Goal: Book appointment/travel/reservation

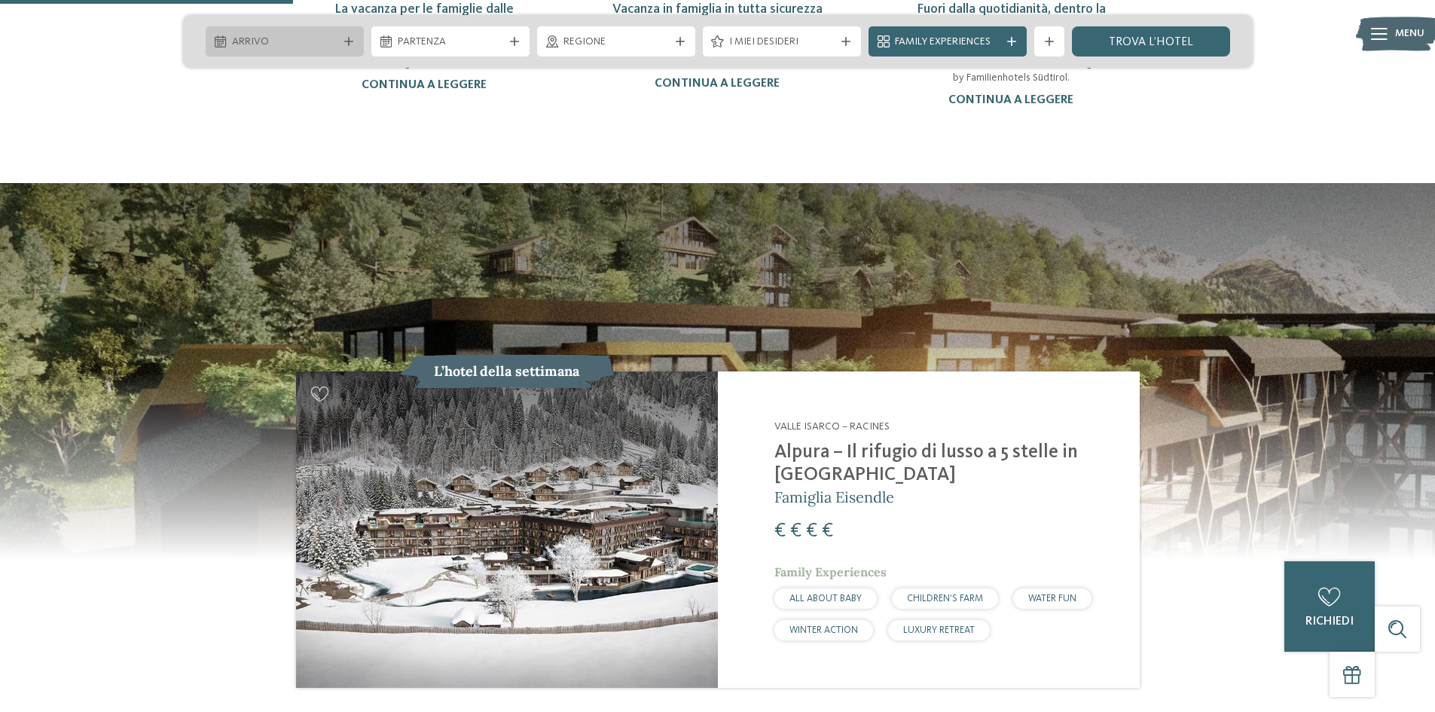
scroll to position [1356, 0]
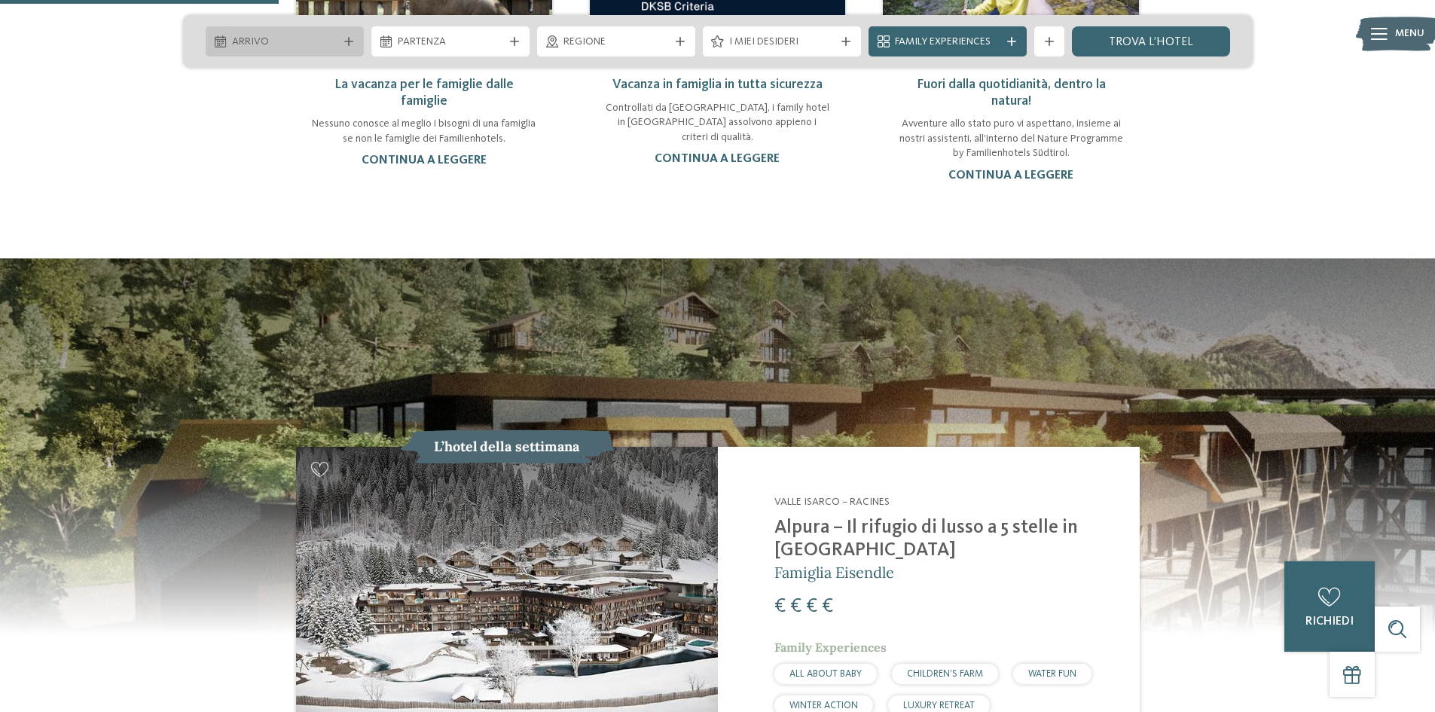
click at [344, 42] on icon at bounding box center [348, 41] width 9 height 9
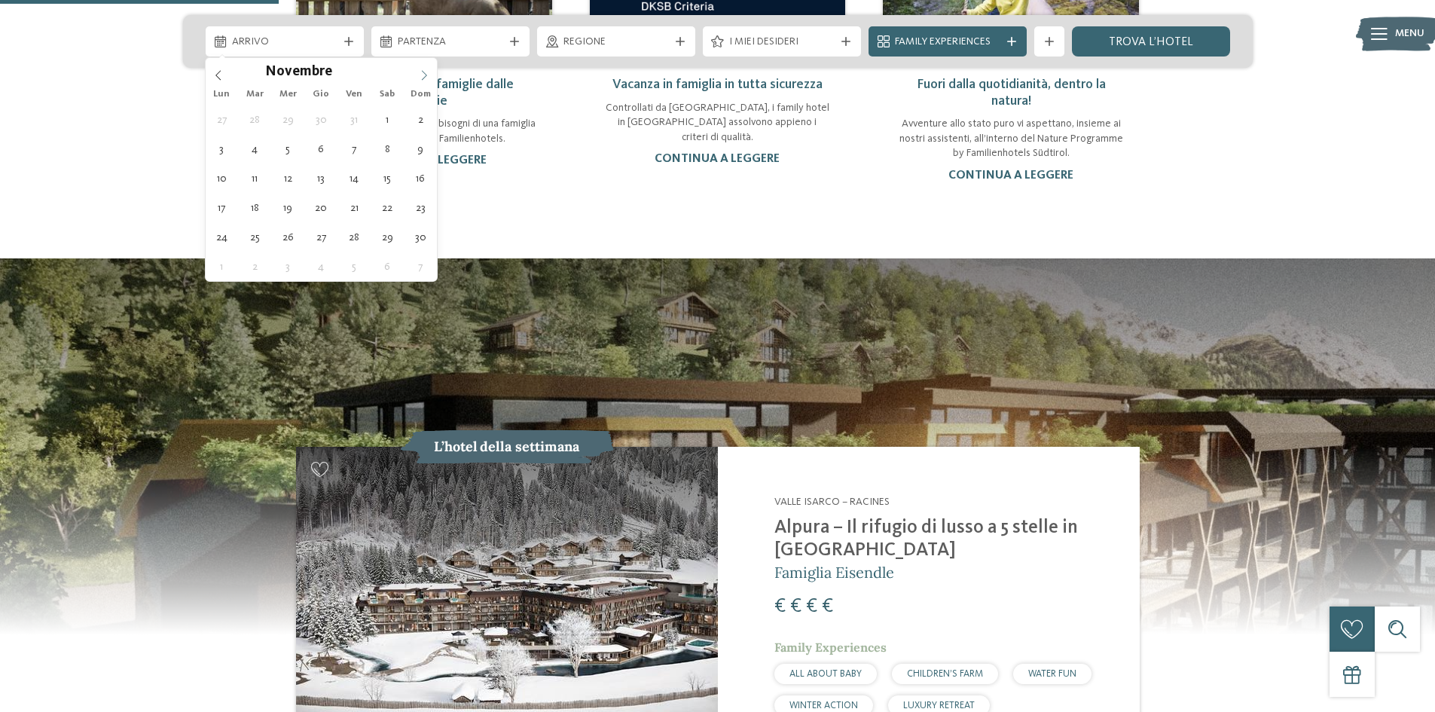
click at [420, 75] on icon at bounding box center [424, 75] width 11 height 11
type div "31.12.2025"
type input "****"
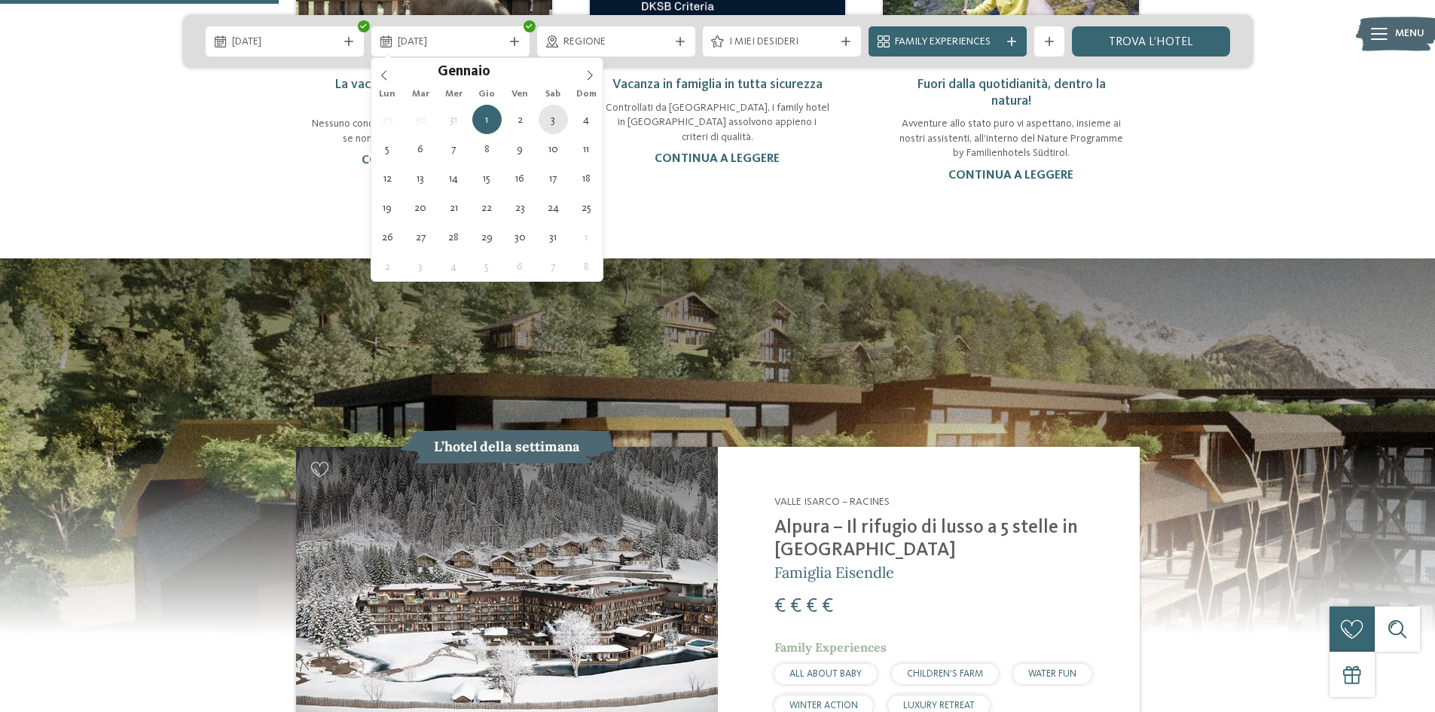
type div "03.01.2026"
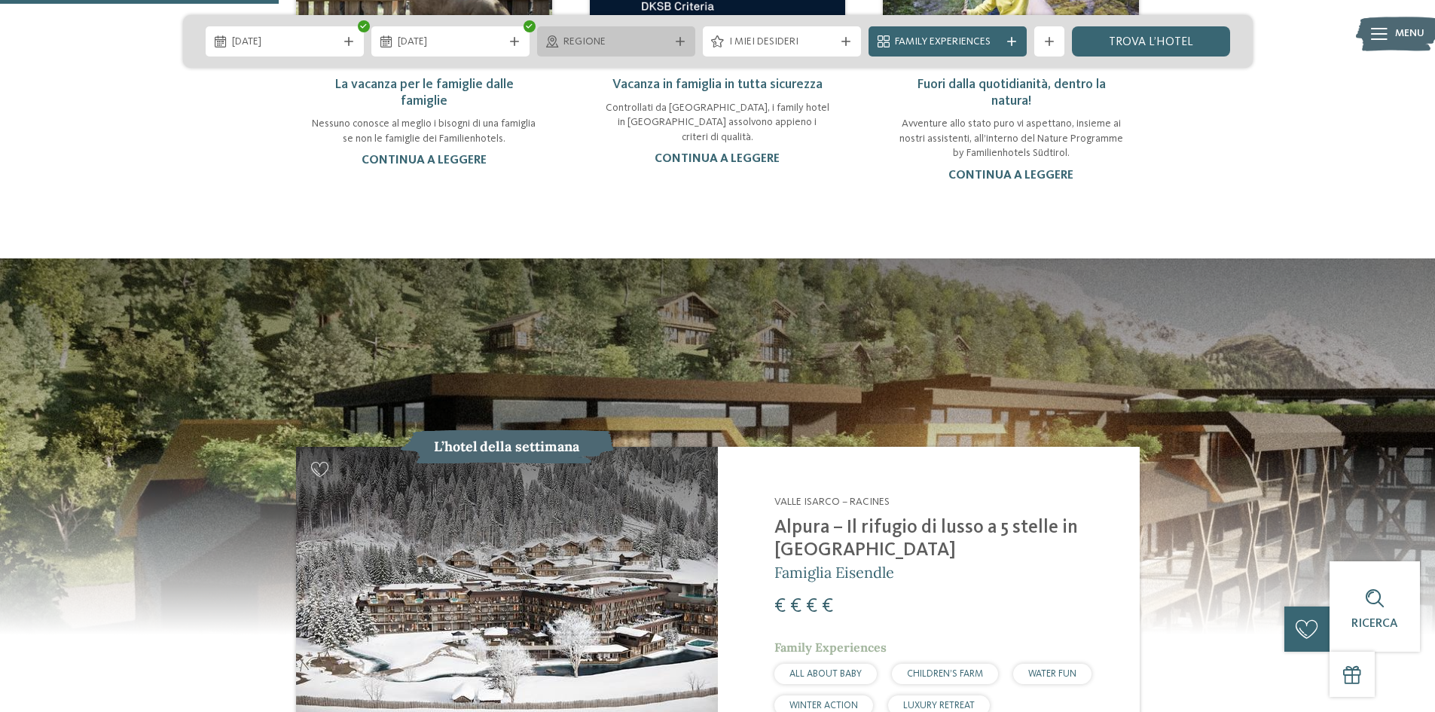
click at [664, 41] on span "Regione" at bounding box center [615, 42] width 105 height 15
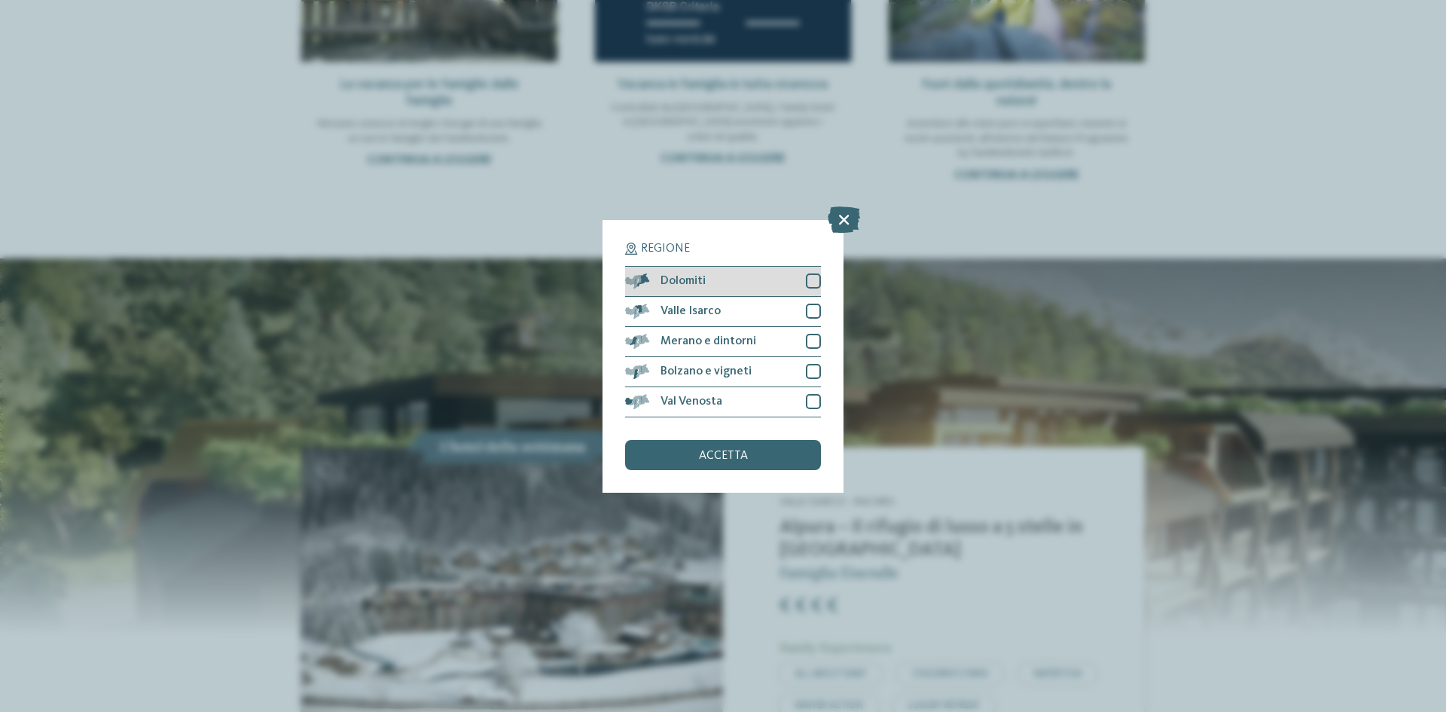
click at [812, 283] on div at bounding box center [813, 280] width 15 height 15
click at [809, 307] on div at bounding box center [813, 311] width 15 height 15
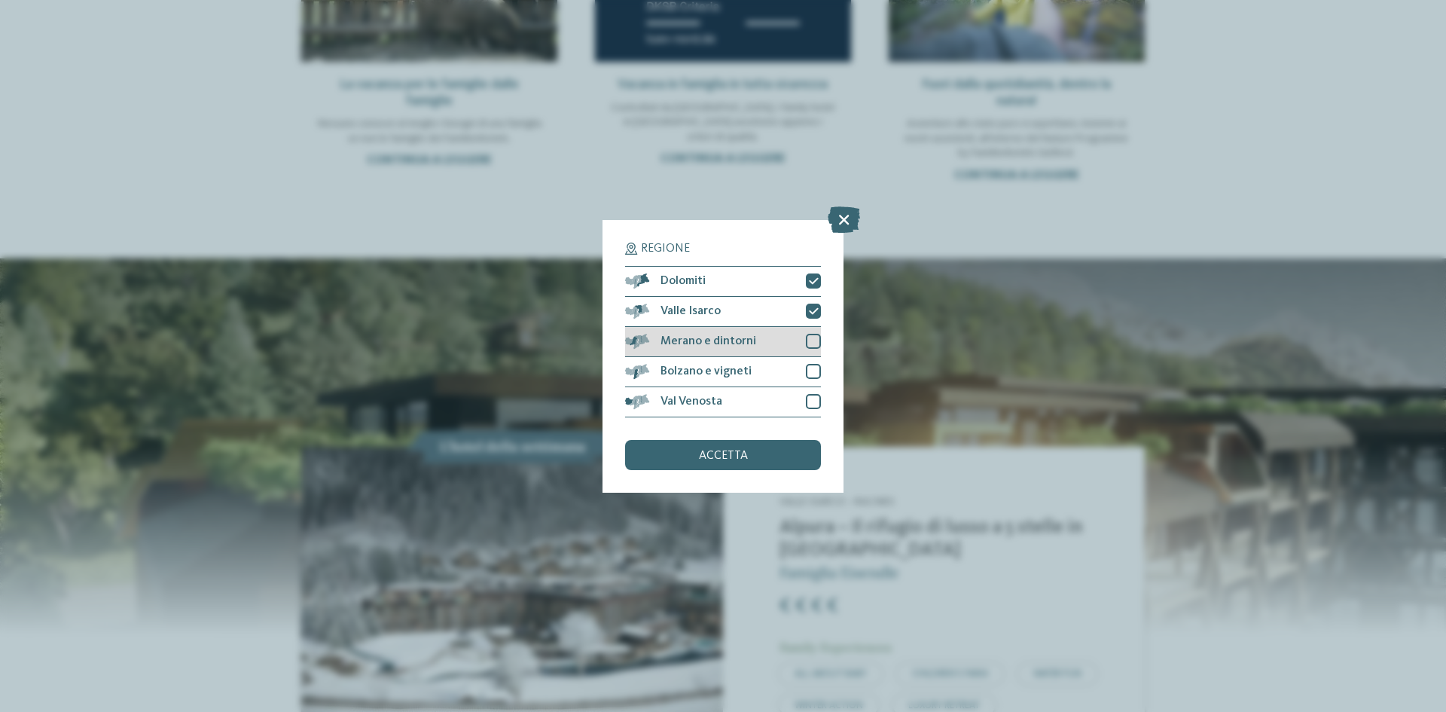
click at [812, 337] on div at bounding box center [813, 341] width 15 height 15
click at [810, 359] on div "Bolzano e vigneti" at bounding box center [723, 372] width 196 height 30
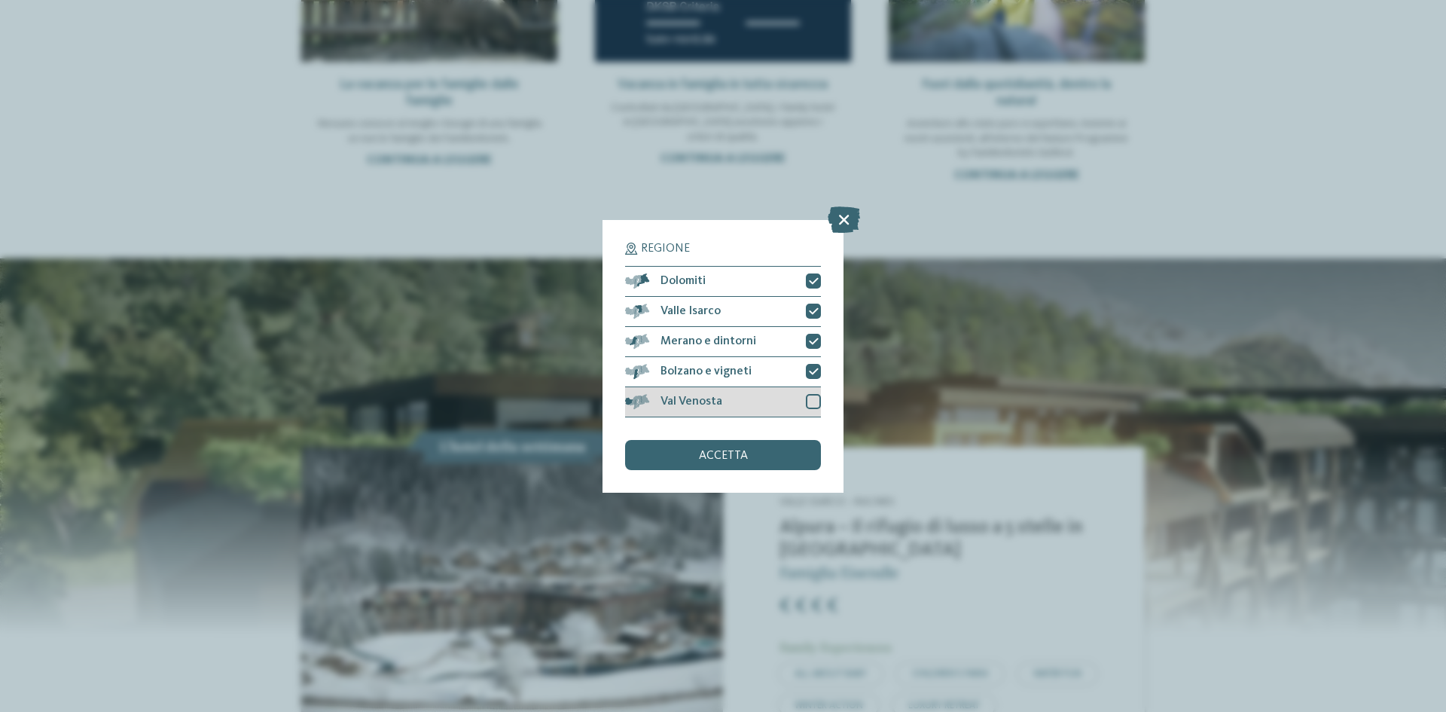
click at [816, 406] on div at bounding box center [813, 401] width 15 height 15
click at [748, 452] on div "accetta" at bounding box center [723, 455] width 196 height 30
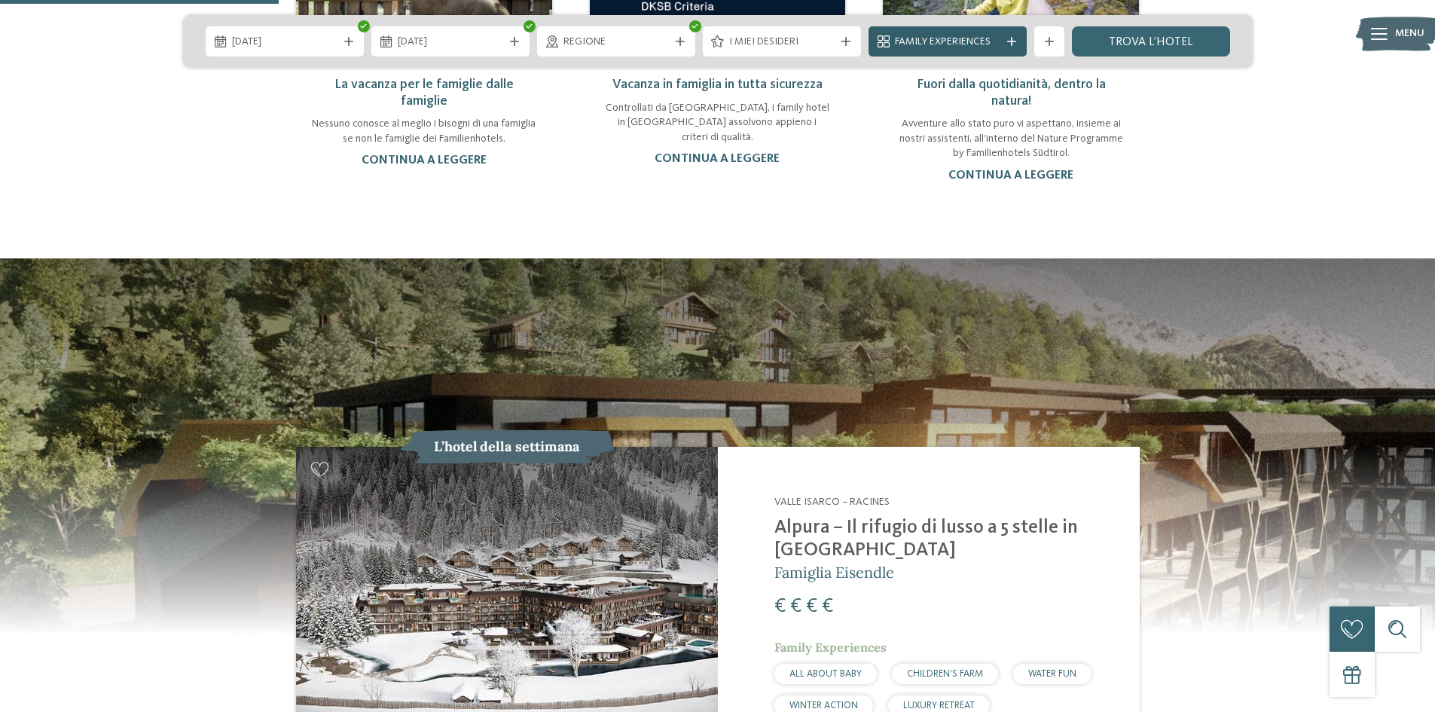
click at [1009, 42] on icon at bounding box center [1011, 41] width 9 height 9
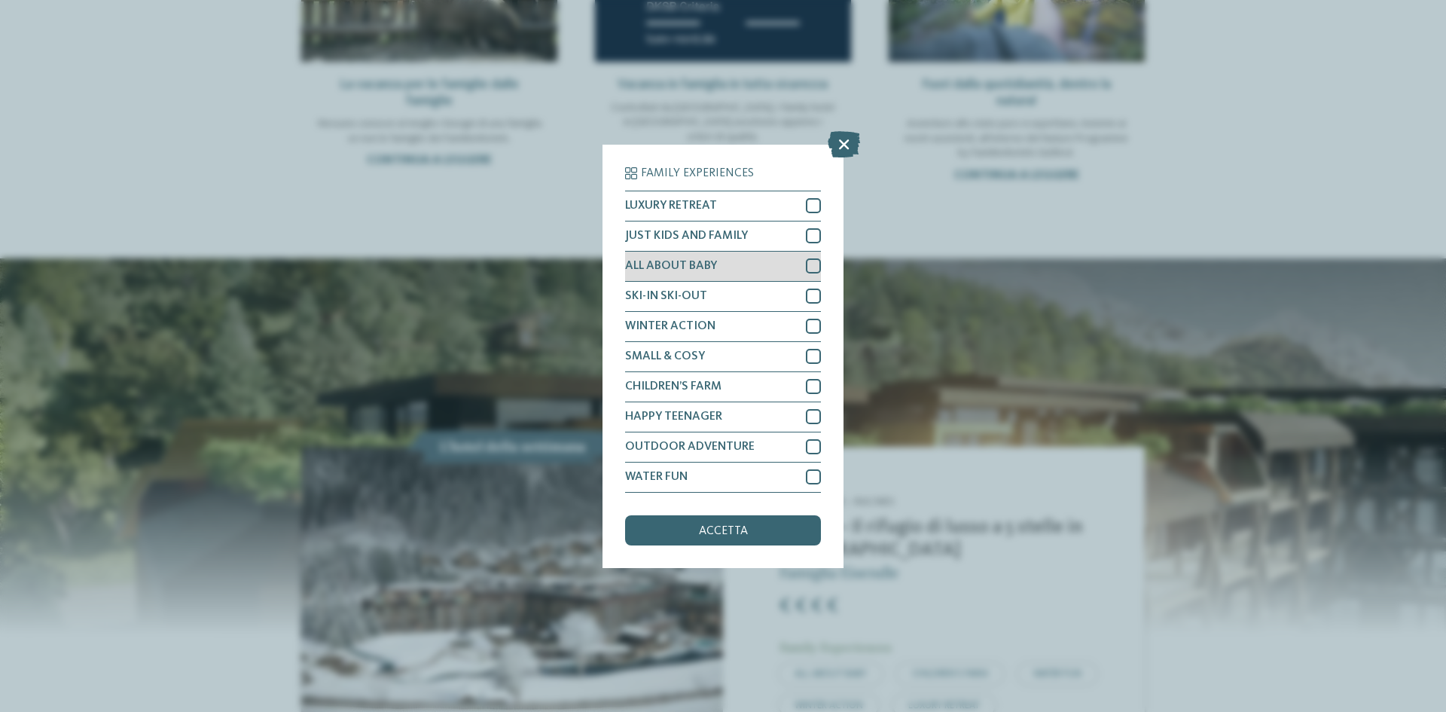
click at [800, 265] on div "ALL ABOUT BABY" at bounding box center [723, 267] width 196 height 30
click at [805, 234] on div "JUST KIDS AND FAMILY" at bounding box center [723, 236] width 196 height 30
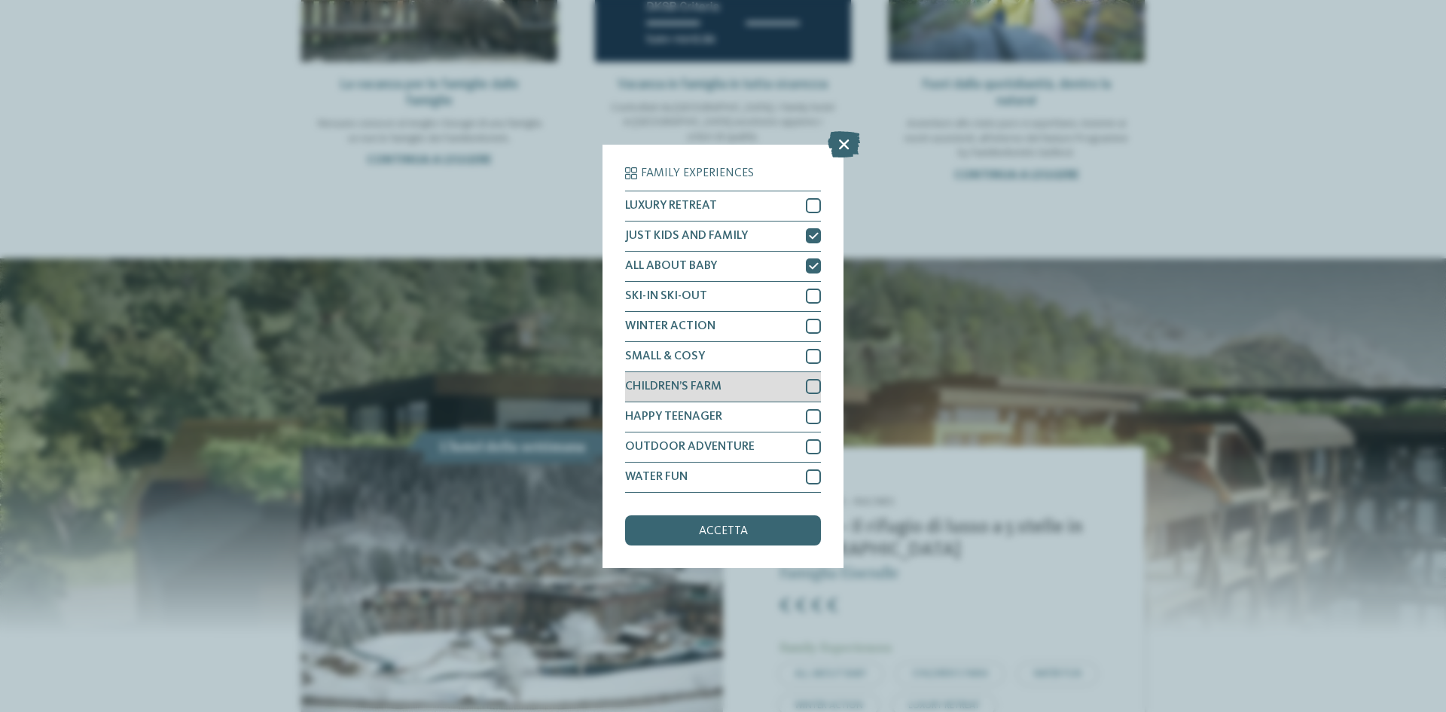
click at [814, 383] on div at bounding box center [813, 386] width 15 height 15
click at [756, 524] on div "accetta" at bounding box center [723, 530] width 196 height 30
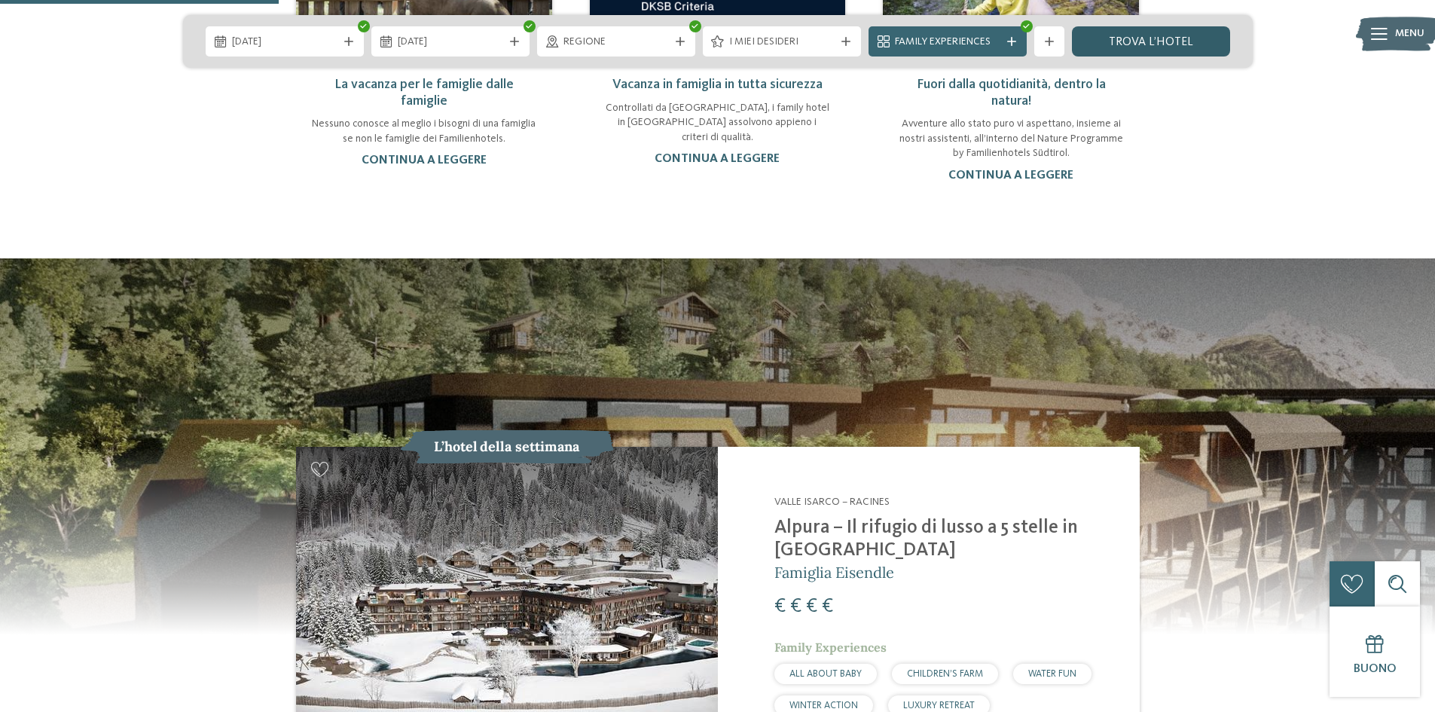
click at [1112, 42] on link "trova l’hotel" at bounding box center [1151, 41] width 158 height 30
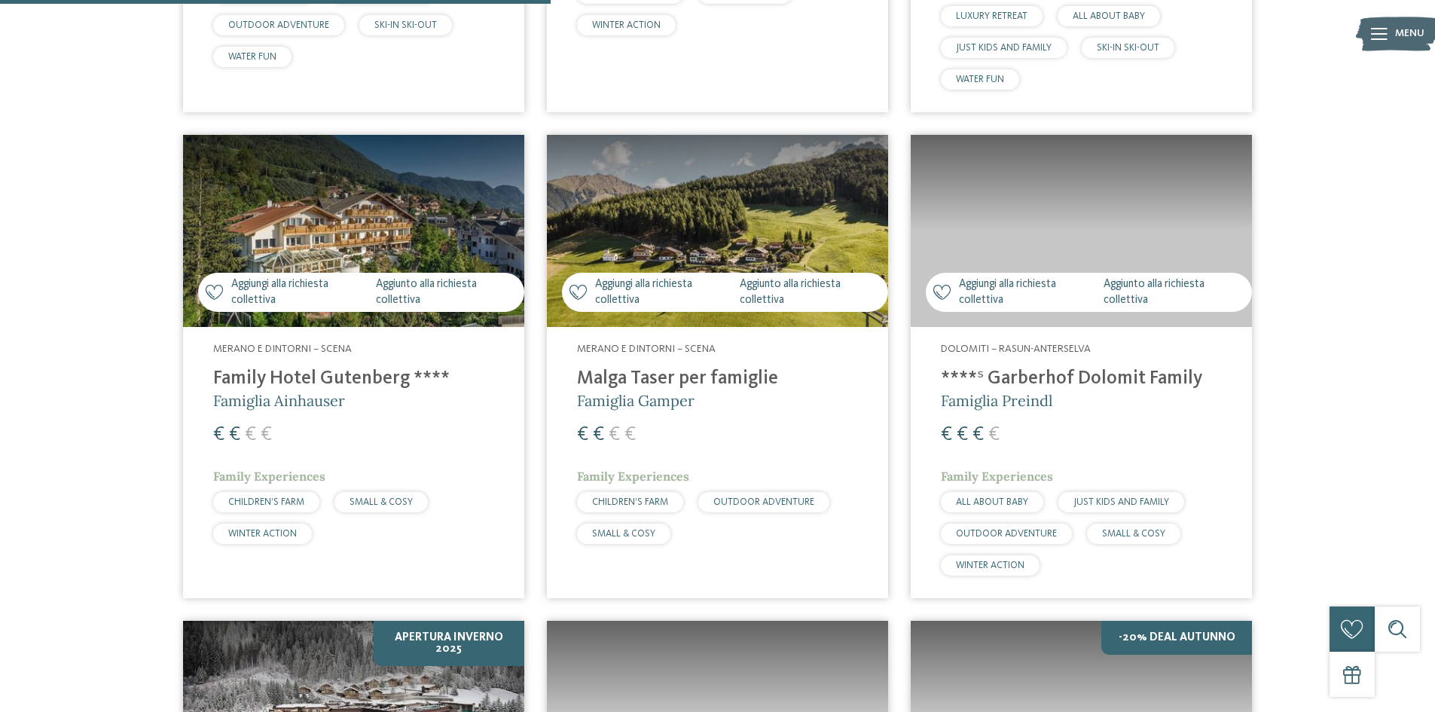
scroll to position [984, 0]
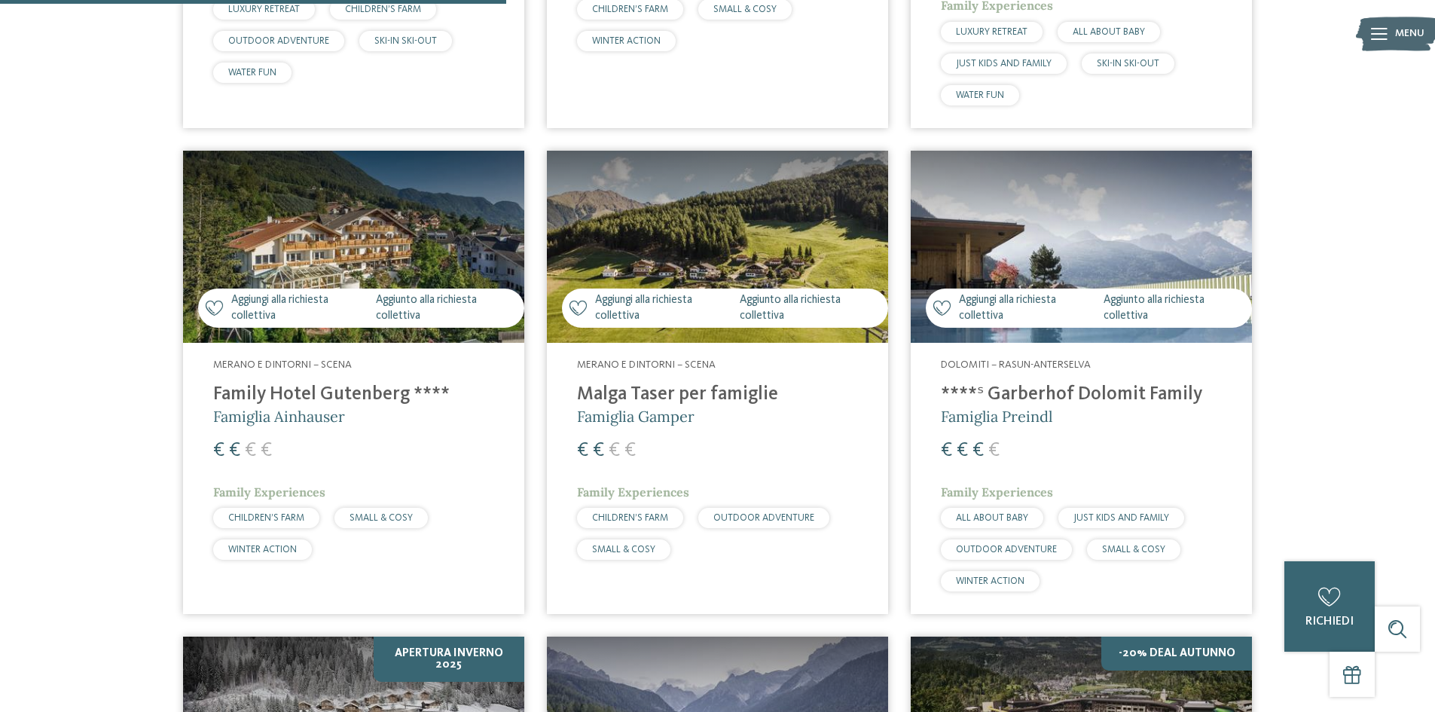
click at [1080, 221] on img at bounding box center [1081, 247] width 341 height 192
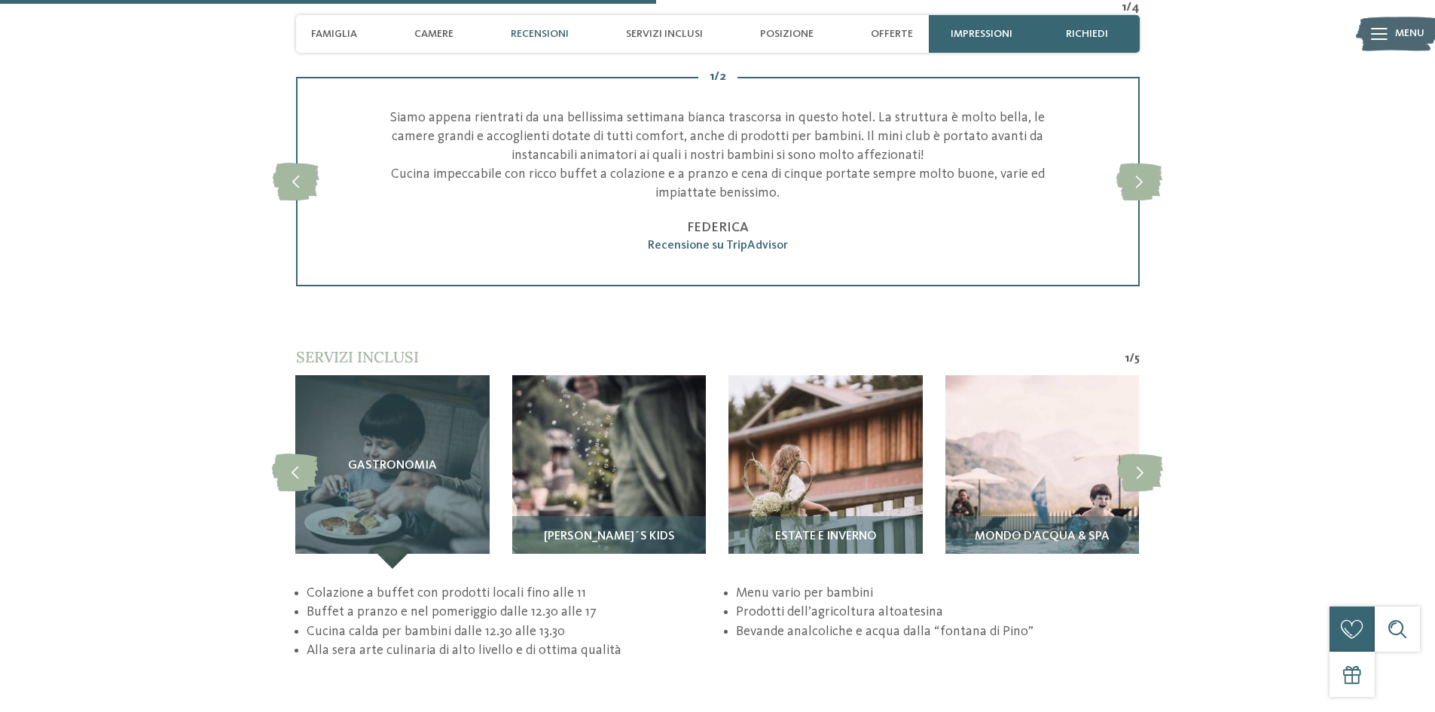
scroll to position [2862, 0]
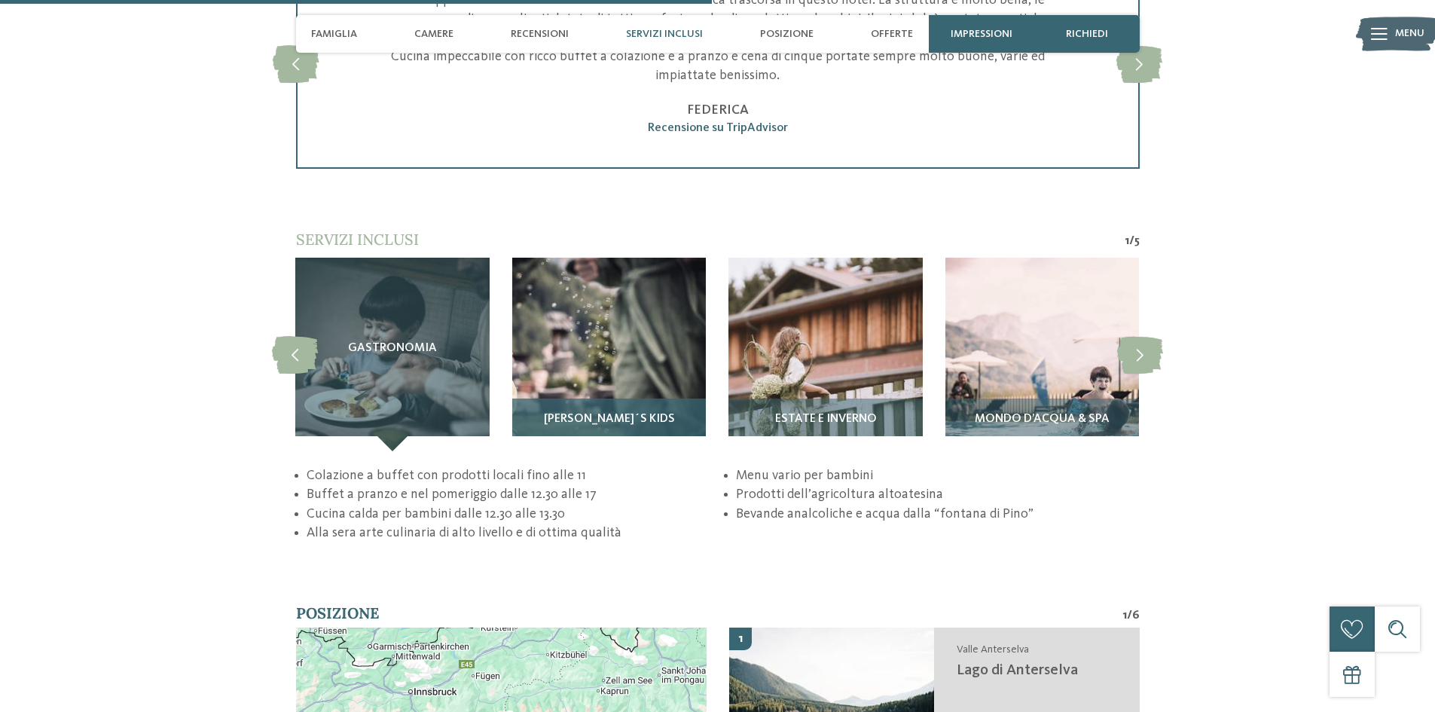
click at [613, 346] on img at bounding box center [609, 355] width 194 height 194
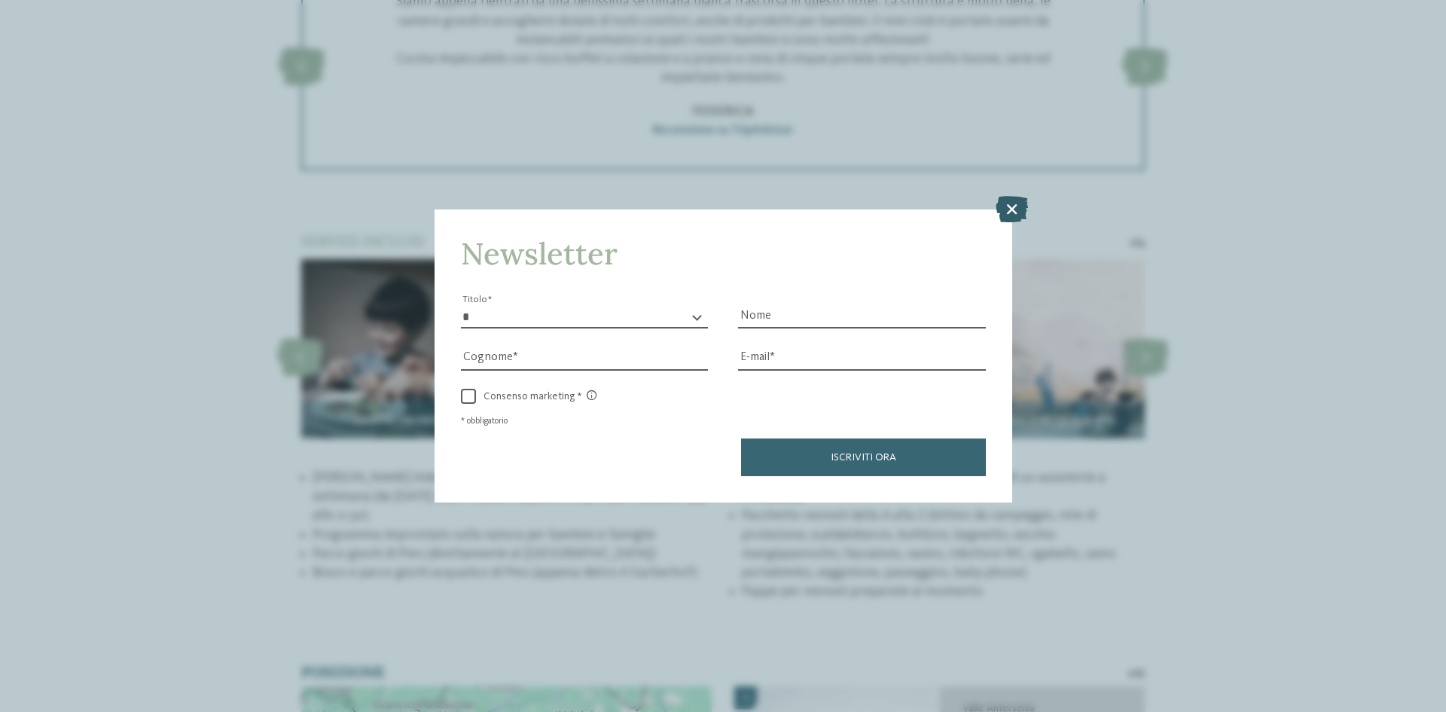
click at [1011, 206] on icon at bounding box center [1012, 209] width 32 height 26
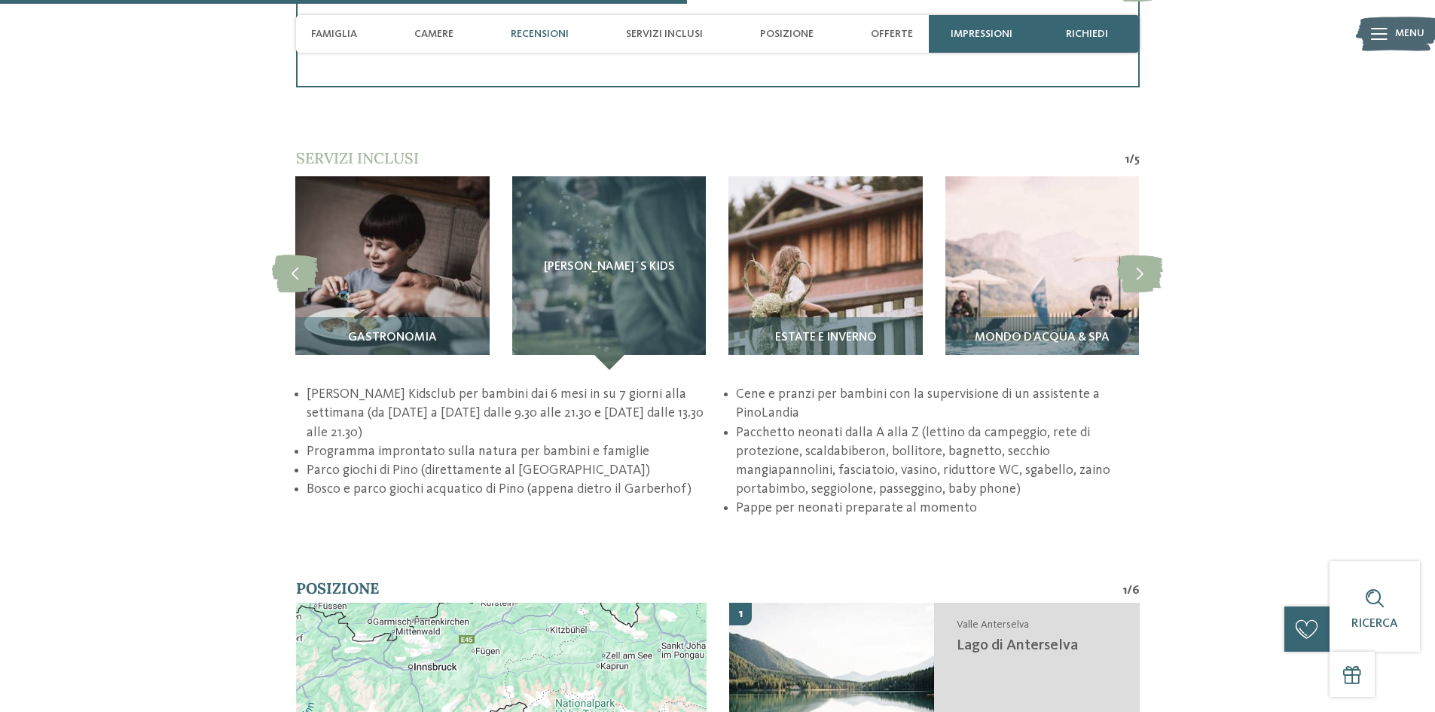
scroll to position [2787, 0]
